Goal: Information Seeking & Learning: Check status

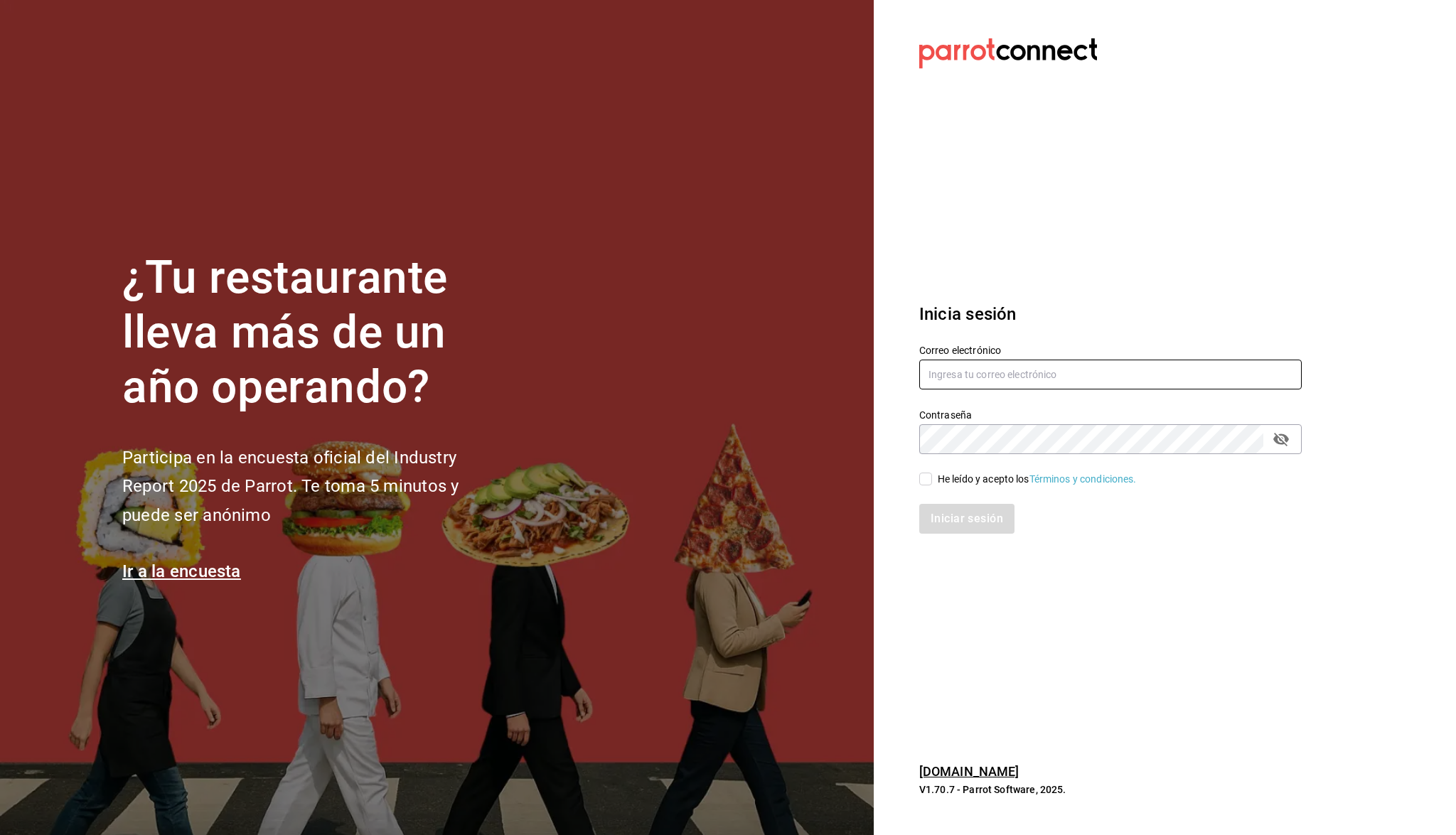
type input "ecastillongu@gmail.com"
click at [920, 481] on input "He leído y acepto los Términos y condiciones." at bounding box center [926, 479] width 13 height 13
checkbox input "true"
click at [935, 505] on button "Iniciar sesión" at bounding box center [968, 519] width 97 height 30
click at [938, 518] on div "Iniciar sesión" at bounding box center [1110, 519] width 382 height 30
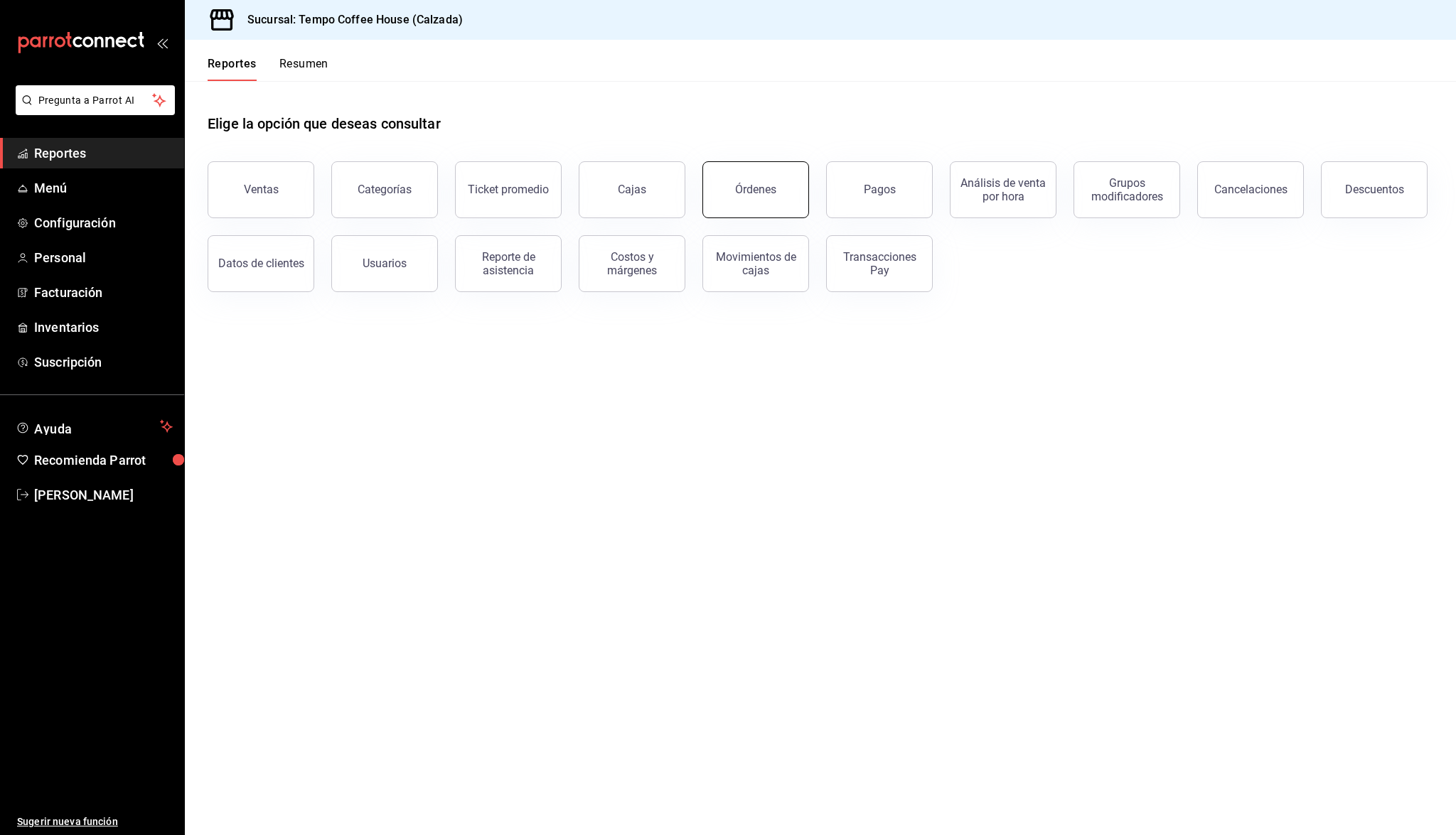
click at [781, 198] on button "Órdenes" at bounding box center [756, 190] width 107 height 57
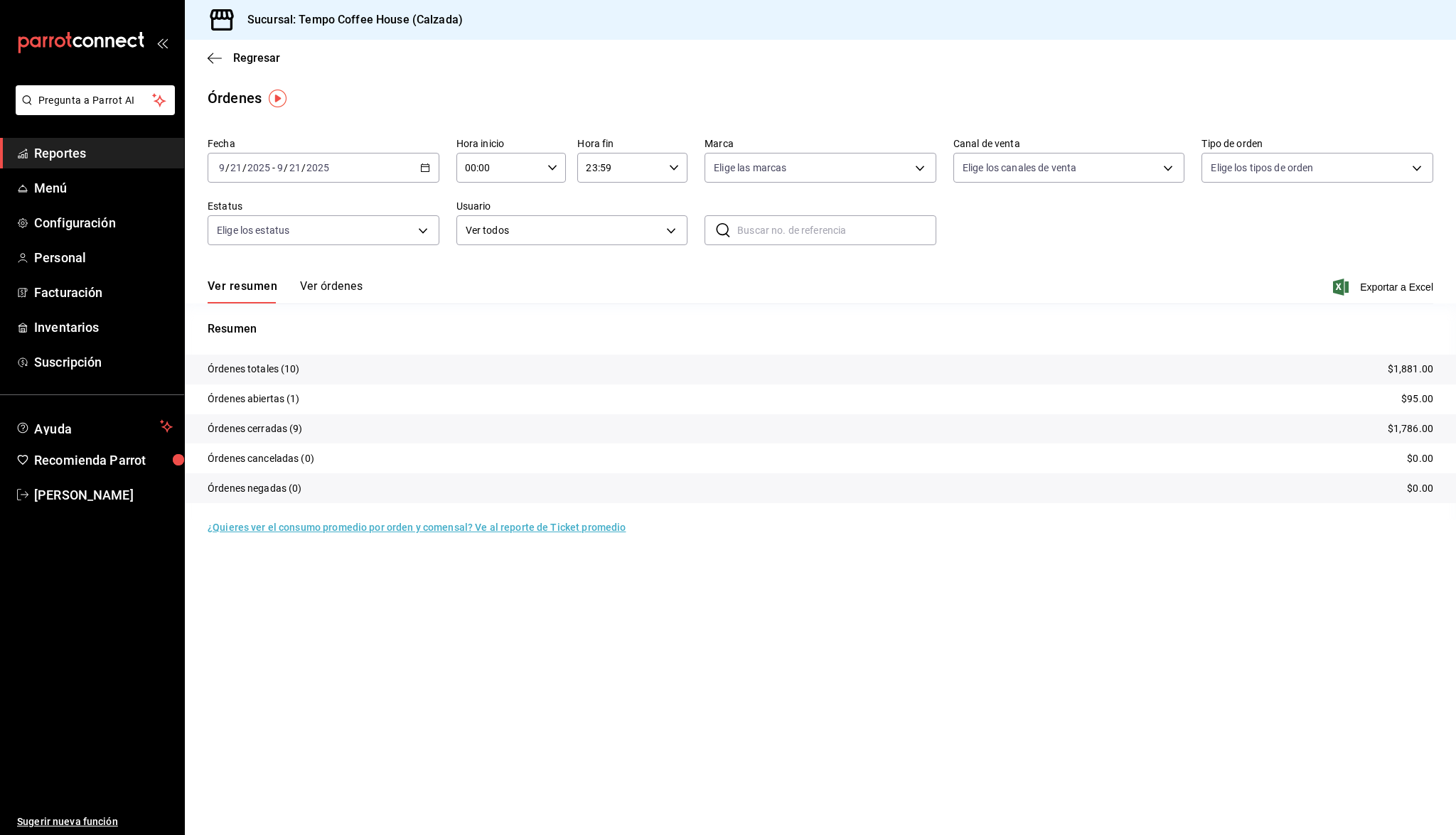
click at [116, 153] on span "Reportes" at bounding box center [103, 153] width 138 height 19
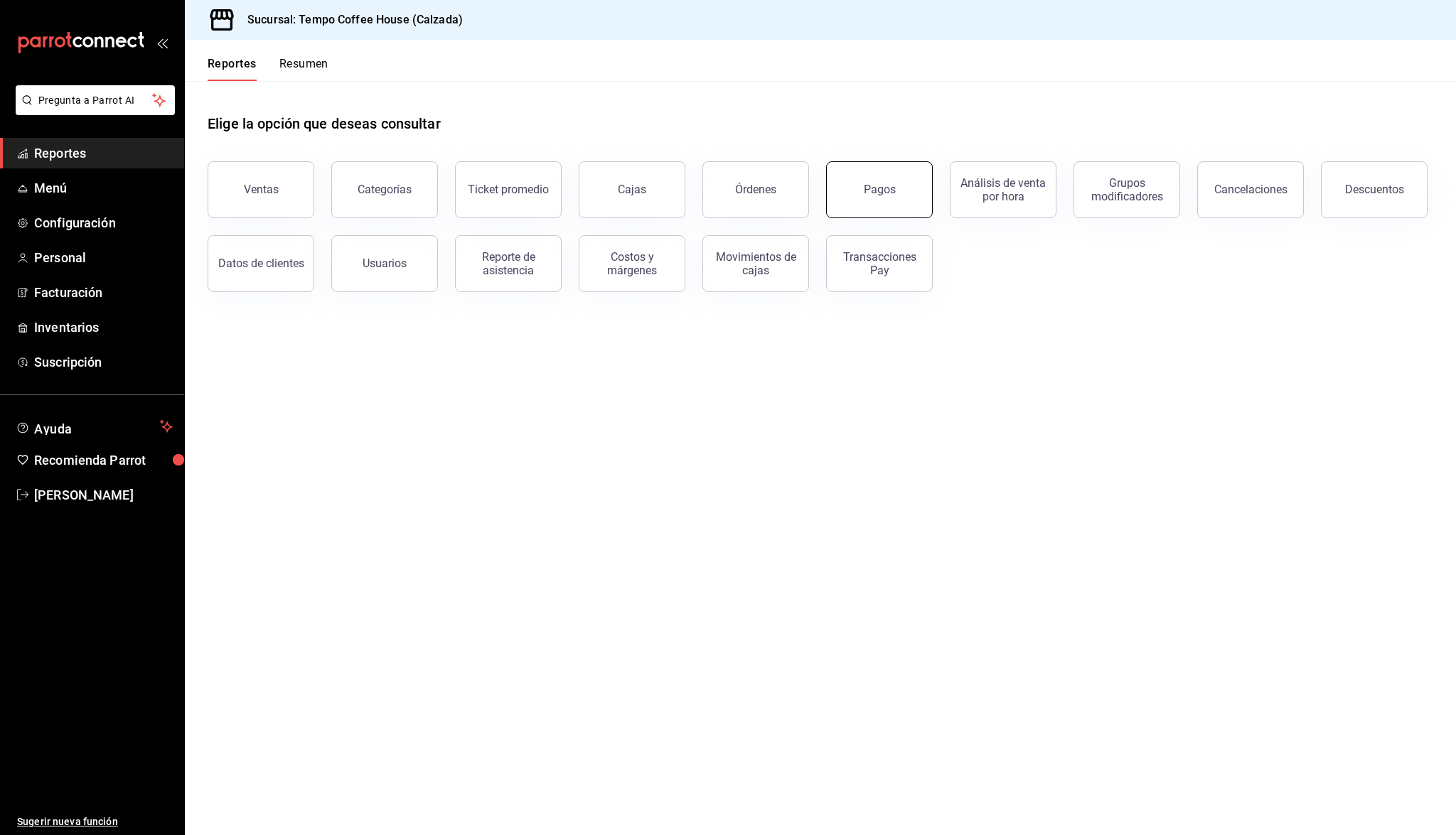
drag, startPoint x: 814, startPoint y: 188, endPoint x: 855, endPoint y: 189, distance: 41.0
click at [855, 189] on div "Pagos" at bounding box center [870, 181] width 123 height 74
click at [855, 189] on button "Pagos" at bounding box center [879, 190] width 107 height 57
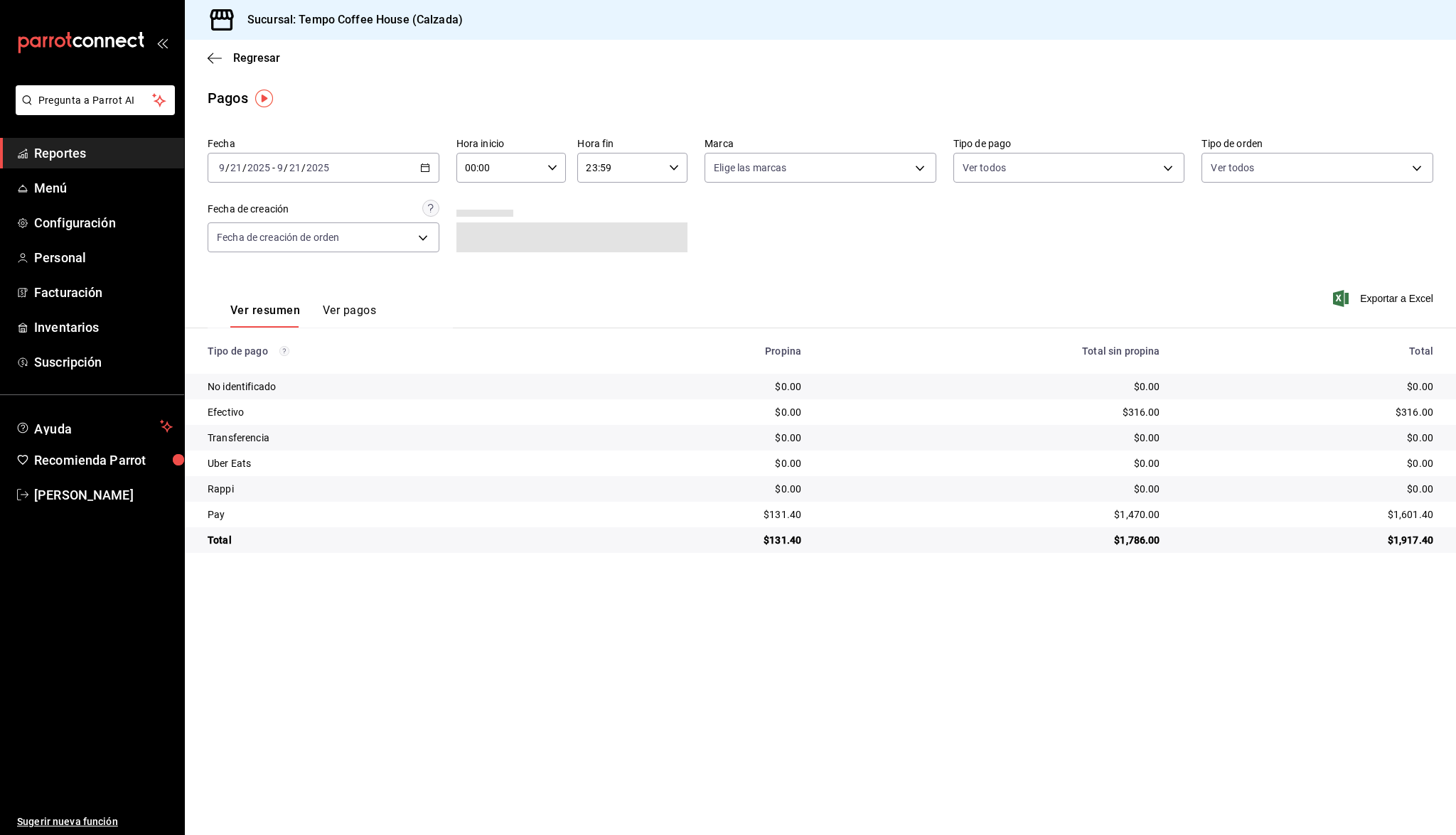
click at [367, 165] on div "[DATE] [DATE] - [DATE] [DATE]" at bounding box center [323, 168] width 232 height 30
click at [290, 244] on span "Ayer" at bounding box center [275, 242] width 111 height 15
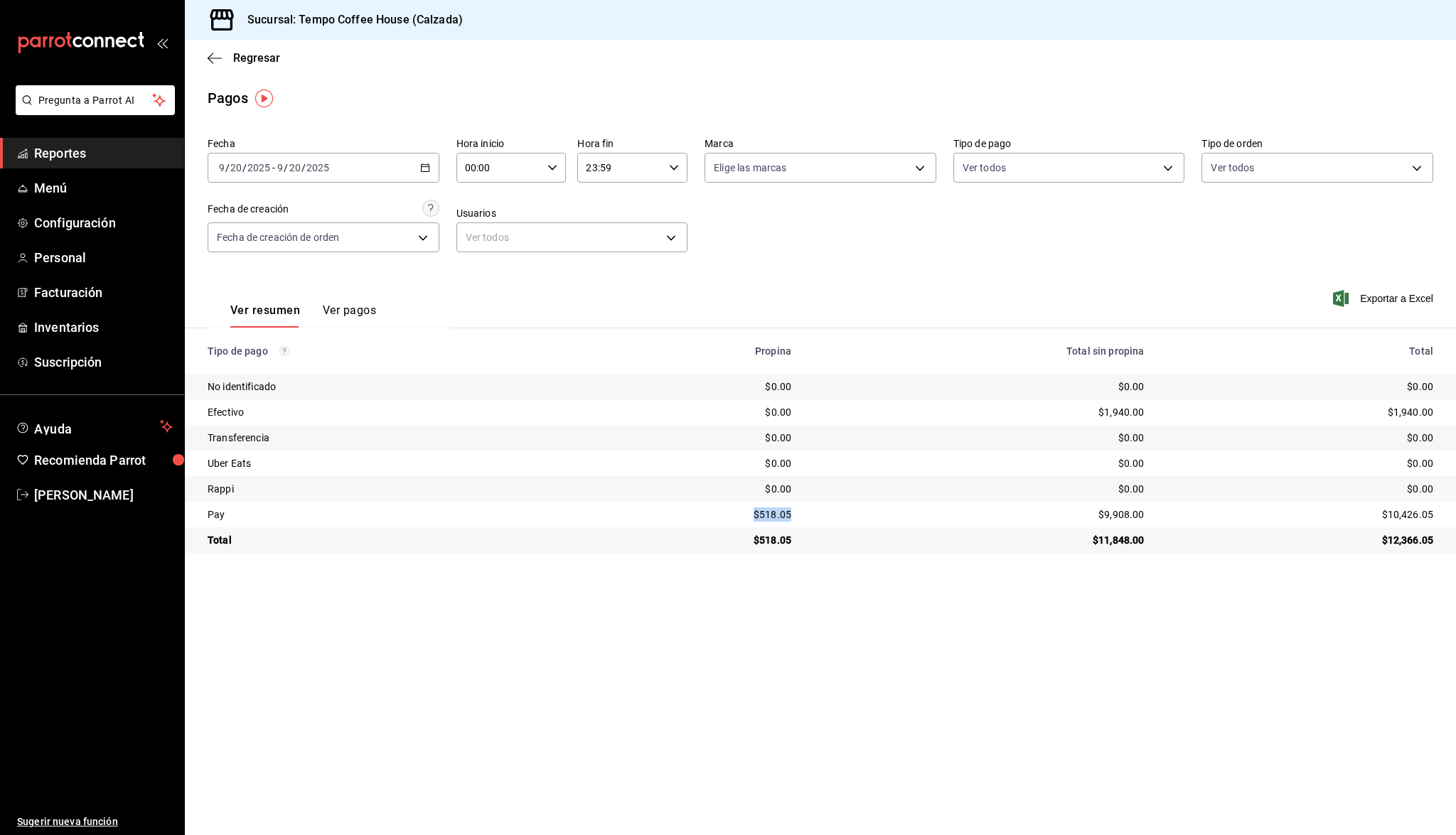
drag, startPoint x: 802, startPoint y: 513, endPoint x: 752, endPoint y: 513, distance: 50.0
click at [752, 513] on td "$518.05" at bounding box center [696, 515] width 212 height 26
copy div "$518.05"
drag, startPoint x: 1137, startPoint y: 517, endPoint x: 1085, endPoint y: 513, distance: 52.2
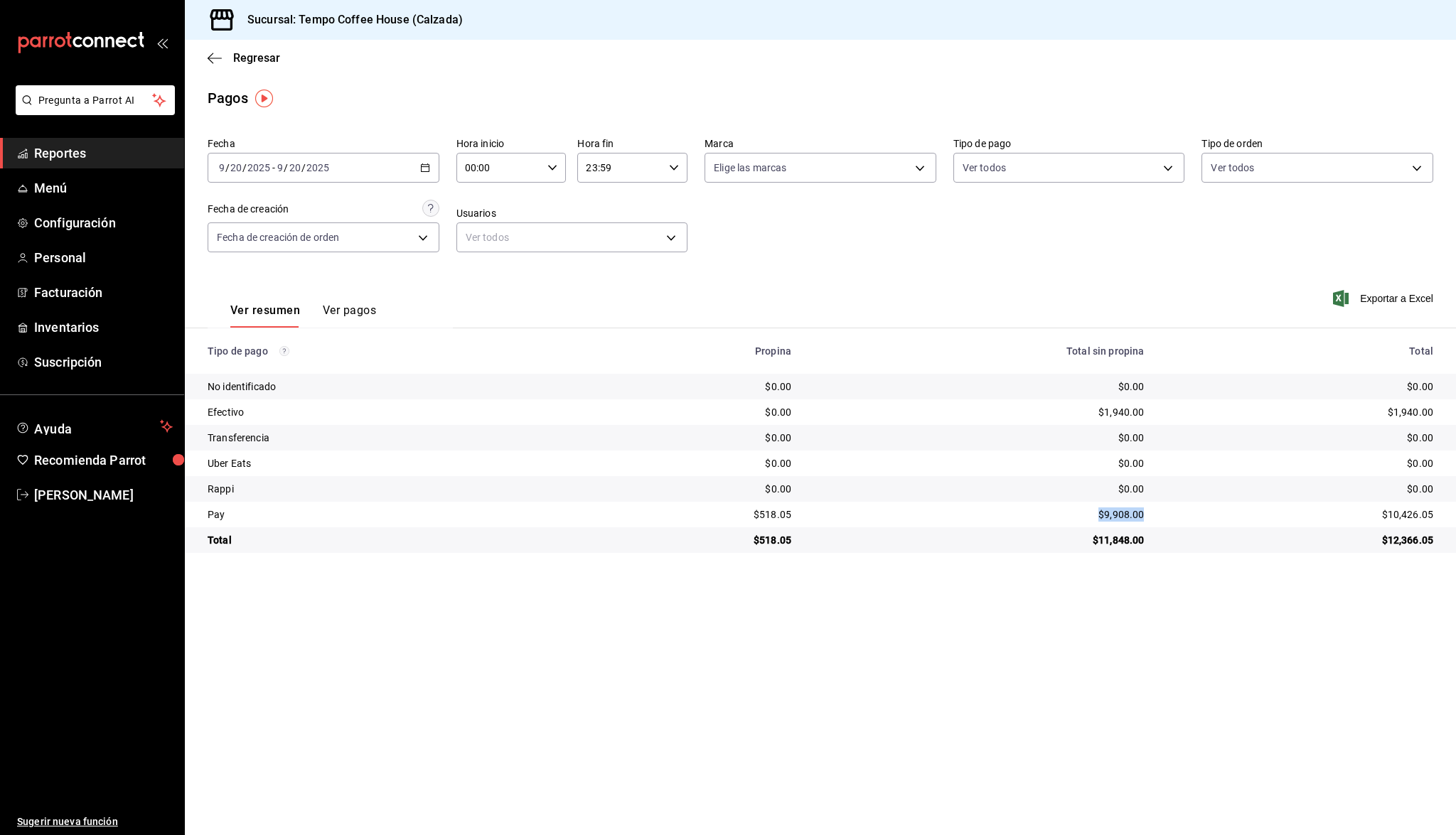
click at [1085, 513] on td "$9,908.00" at bounding box center [978, 515] width 352 height 26
copy div "$9,908.00"
drag, startPoint x: 1140, startPoint y: 408, endPoint x: 1069, endPoint y: 412, distance: 71.1
click at [1069, 412] on td "$1,940.00" at bounding box center [978, 412] width 352 height 26
copy div "$1,940.00"
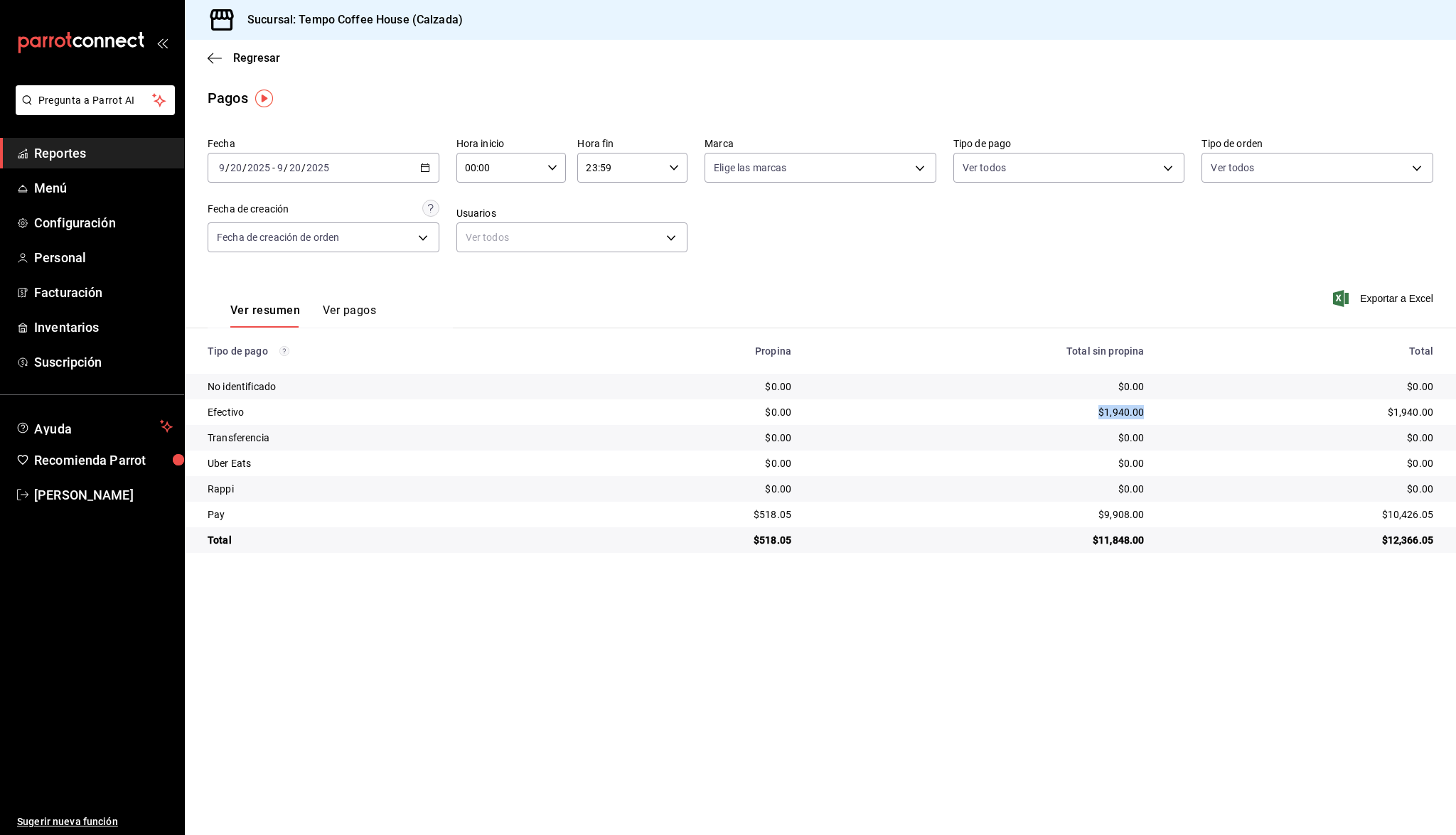
click at [58, 155] on span "Reportes" at bounding box center [103, 153] width 138 height 19
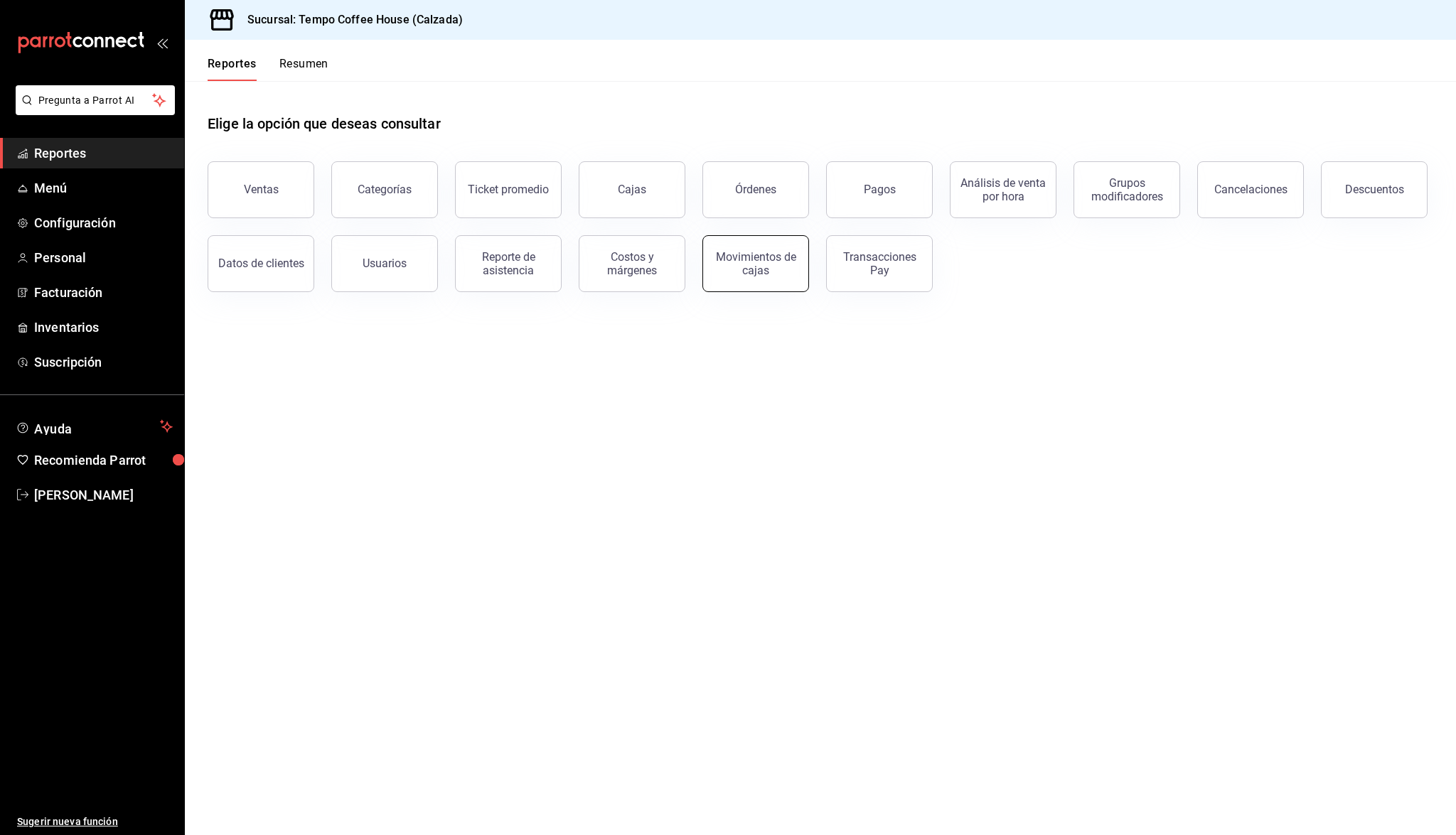
click at [733, 272] on div "Movimientos de cajas" at bounding box center [756, 264] width 88 height 27
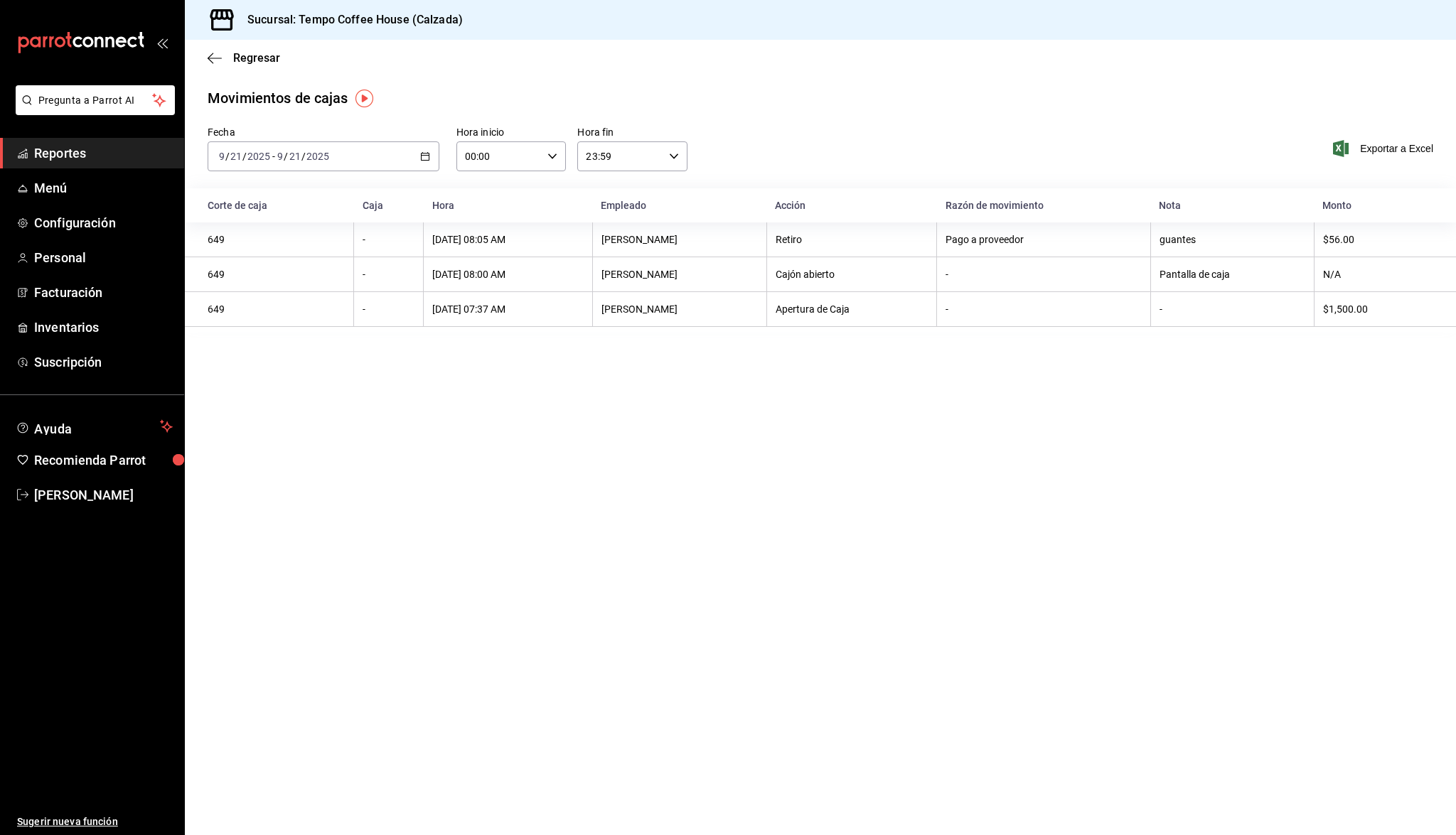
click at [383, 149] on div "[DATE] [DATE] - [DATE] [DATE]" at bounding box center [323, 156] width 232 height 30
click at [250, 223] on li "Ayer" at bounding box center [275, 231] width 133 height 32
